Goal: Use online tool/utility

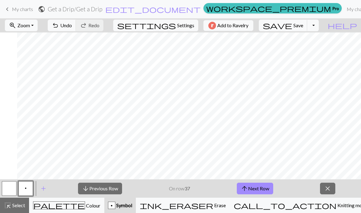
scroll to position [4, 1238]
click at [38, 25] on button "zoom_in Zoom Zoom" at bounding box center [21, 26] width 33 height 12
click at [43, 83] on button "100%" at bounding box center [29, 83] width 48 height 10
click at [30, 28] on span "Zoom" at bounding box center [23, 25] width 13 height 6
click at [38, 77] on button "50%" at bounding box center [29, 74] width 48 height 10
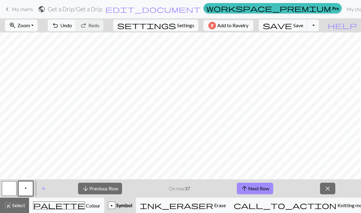
scroll to position [0, 678]
click at [109, 183] on button "arrow_downward Previous Row" at bounding box center [100, 189] width 44 height 12
click at [99, 187] on button "arrow_downward Previous Row" at bounding box center [100, 189] width 44 height 12
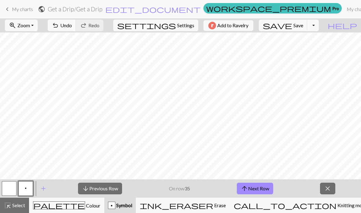
click at [106, 189] on button "arrow_downward Previous Row" at bounding box center [100, 189] width 44 height 12
click at [103, 189] on button "arrow_downward Previous Row" at bounding box center [100, 189] width 44 height 12
click at [85, 208] on span "Colour" at bounding box center [92, 206] width 15 height 6
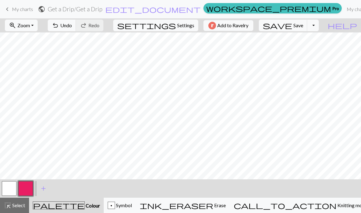
click at [29, 188] on button "button" at bounding box center [25, 188] width 15 height 15
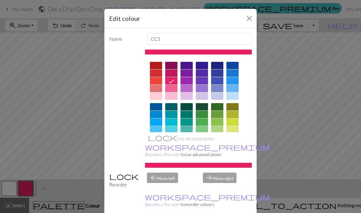
click at [246, 19] on button "Close" at bounding box center [250, 18] width 10 height 10
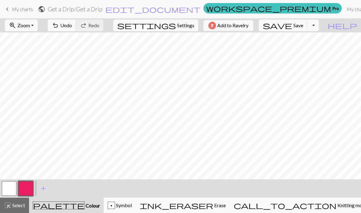
click at [301, 211] on button "call_to_action Knitting mode Knitting mode" at bounding box center [301, 205] width 142 height 15
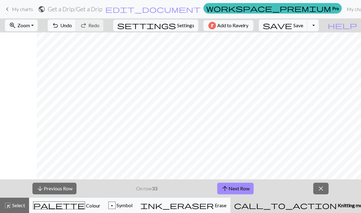
scroll to position [0, 418]
click at [85, 208] on span "Colour" at bounding box center [92, 206] width 15 height 6
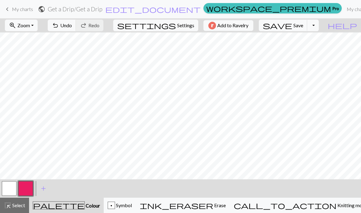
click at [14, 193] on button "button" at bounding box center [9, 188] width 15 height 15
click at [38, 28] on button "zoom_in Zoom Zoom" at bounding box center [21, 26] width 33 height 12
click at [39, 72] on button "50%" at bounding box center [29, 74] width 48 height 10
click at [38, 31] on button "zoom_in Zoom Zoom" at bounding box center [21, 26] width 33 height 12
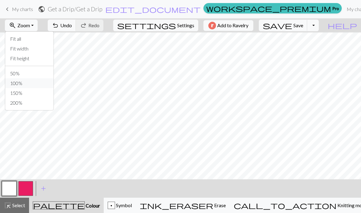
click at [45, 82] on button "100%" at bounding box center [29, 83] width 48 height 10
click at [72, 27] on span "Undo" at bounding box center [66, 25] width 12 height 6
click at [76, 25] on button "undo Undo Undo" at bounding box center [62, 26] width 28 height 12
click at [76, 29] on button "undo Undo Undo" at bounding box center [62, 26] width 28 height 12
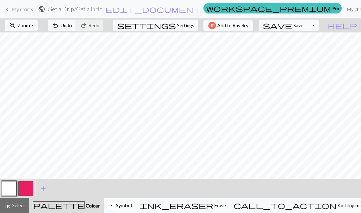
scroll to position [84, 943]
click at [38, 28] on button "zoom_in Zoom Zoom" at bounding box center [21, 26] width 33 height 12
click at [42, 72] on button "50%" at bounding box center [29, 74] width 48 height 10
click at [337, 202] on span "Knitting mode" at bounding box center [352, 205] width 31 height 6
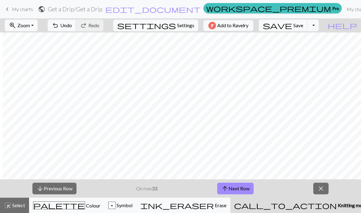
scroll to position [0, 882]
click at [245, 189] on button "arrow_upward Next Row" at bounding box center [235, 189] width 36 height 12
click at [245, 188] on button "arrow_upward Next Row" at bounding box center [235, 189] width 36 height 12
click at [245, 187] on button "arrow_upward Next Row" at bounding box center [235, 189] width 36 height 12
click at [61, 193] on button "arrow_downward Previous Row" at bounding box center [54, 189] width 44 height 12
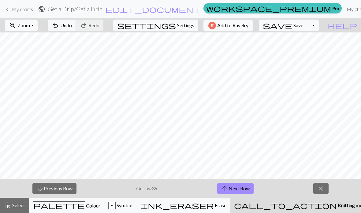
click at [63, 186] on button "arrow_downward Previous Row" at bounding box center [54, 189] width 44 height 12
click at [63, 192] on button "arrow_downward Previous Row" at bounding box center [54, 189] width 44 height 12
click at [57, 187] on button "arrow_downward Previous Row" at bounding box center [54, 189] width 44 height 12
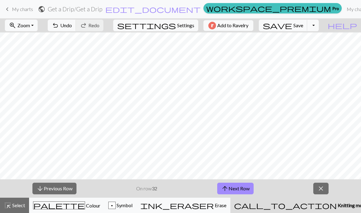
click at [85, 207] on span "Colour" at bounding box center [92, 206] width 15 height 6
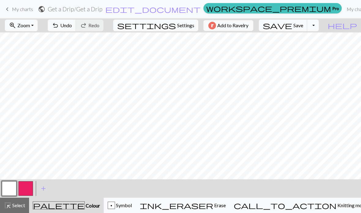
click at [337, 208] on span "Knitting mode" at bounding box center [352, 205] width 31 height 6
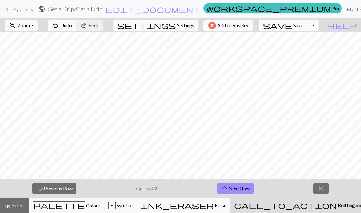
click at [69, 210] on button "palette Colour Colour" at bounding box center [66, 205] width 75 height 15
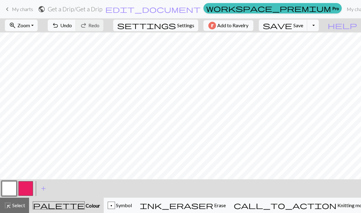
click at [76, 30] on button "undo Undo Undo" at bounding box center [62, 26] width 28 height 12
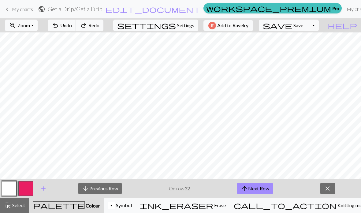
click at [76, 25] on button "undo Undo Undo" at bounding box center [62, 26] width 28 height 12
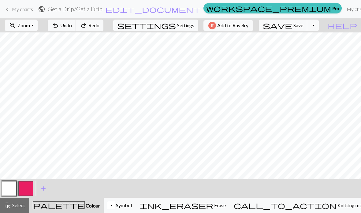
click at [59, 27] on span "undo" at bounding box center [55, 25] width 7 height 9
click at [27, 189] on button "button" at bounding box center [25, 188] width 15 height 15
click at [314, 211] on button "call_to_action Knitting mode Knitting mode" at bounding box center [301, 205] width 142 height 15
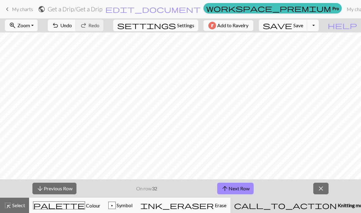
click at [60, 210] on button "palette Colour Colour" at bounding box center [66, 205] width 75 height 15
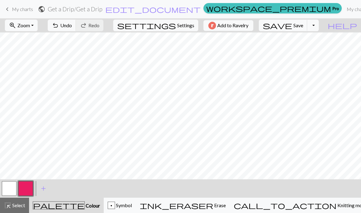
click at [9, 187] on button "button" at bounding box center [9, 188] width 15 height 15
click at [337, 207] on span "Knitting mode" at bounding box center [352, 205] width 31 height 6
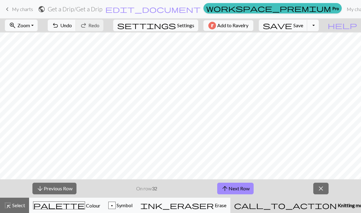
scroll to position [0, 611]
click at [63, 208] on span "palette" at bounding box center [58, 205] width 51 height 9
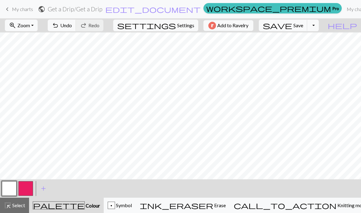
click at [28, 188] on button "button" at bounding box center [25, 188] width 15 height 15
click at [5, 188] on button "button" at bounding box center [9, 188] width 15 height 15
click at [337, 204] on span "Knitting mode" at bounding box center [352, 205] width 31 height 6
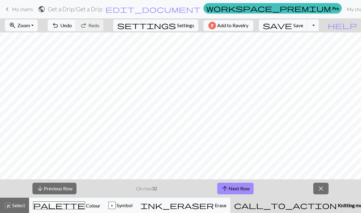
click at [70, 200] on button "palette Colour Colour" at bounding box center [66, 205] width 75 height 15
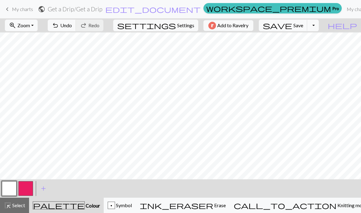
click at [337, 205] on span "Knitting mode" at bounding box center [352, 205] width 31 height 6
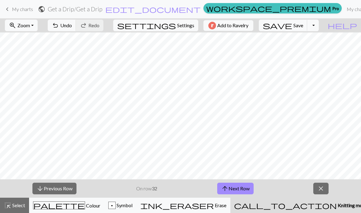
click at [66, 210] on span "palette" at bounding box center [58, 205] width 51 height 9
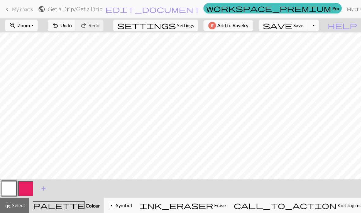
click at [30, 188] on button "button" at bounding box center [25, 188] width 15 height 15
click at [337, 208] on span "Knitting mode" at bounding box center [352, 205] width 31 height 6
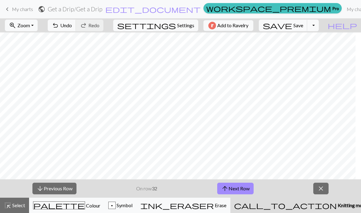
scroll to position [0, 0]
